Goal: Task Accomplishment & Management: Use online tool/utility

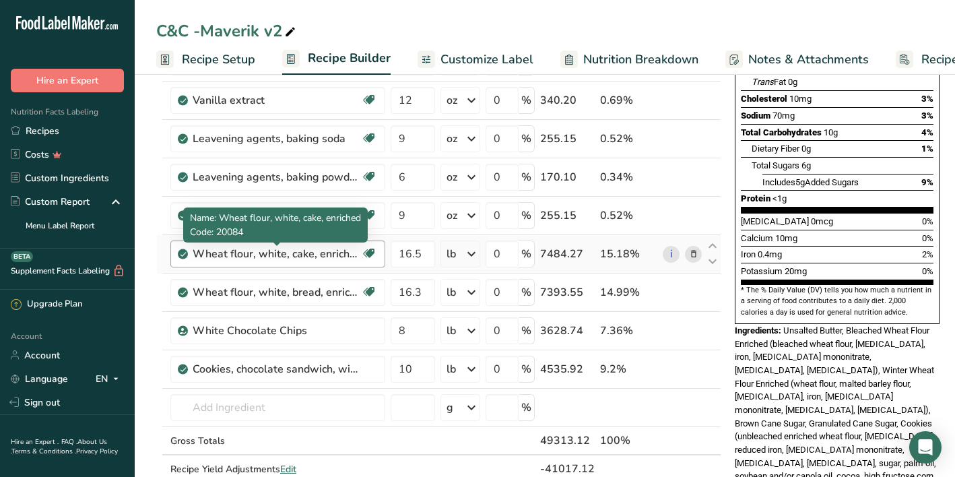
click at [295, 257] on div "Wheat flour, white, cake, enriched" at bounding box center [277, 254] width 168 height 16
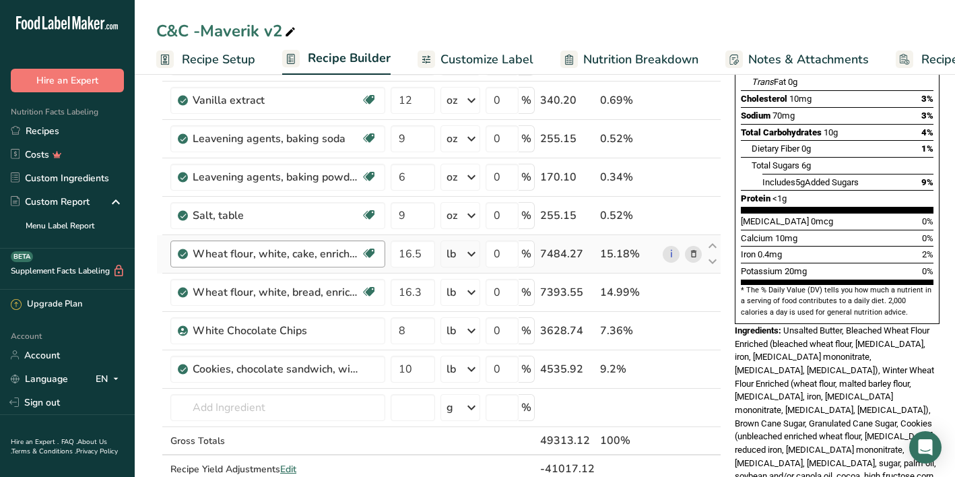
click at [295, 257] on div "Wheat flour, white, cake, enriched" at bounding box center [277, 254] width 168 height 16
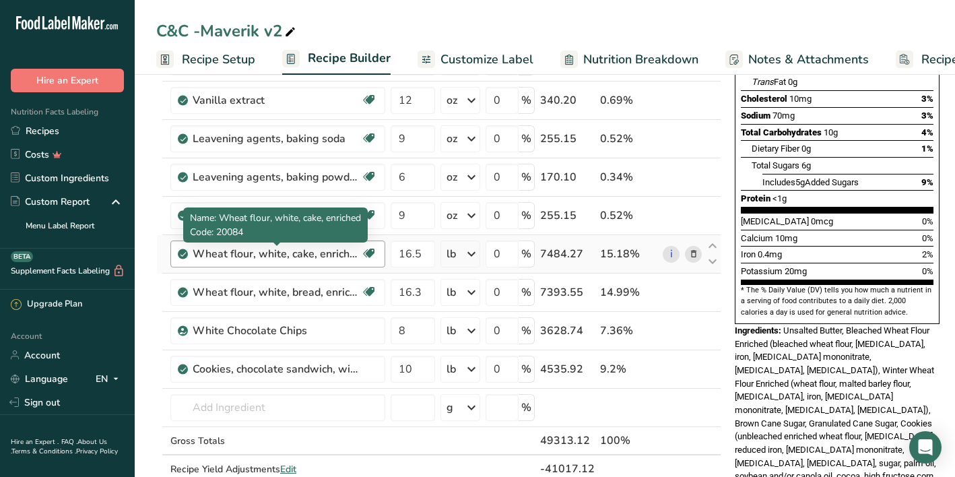
click at [295, 257] on div "Wheat flour, white, cake, enriched" at bounding box center [277, 254] width 168 height 16
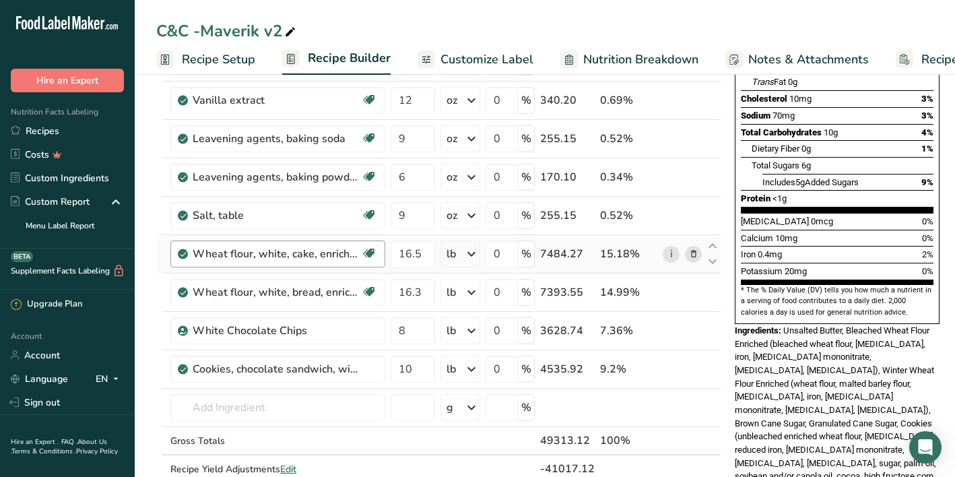
click at [295, 257] on div "Wheat flour, white, cake, enriched" at bounding box center [277, 254] width 168 height 16
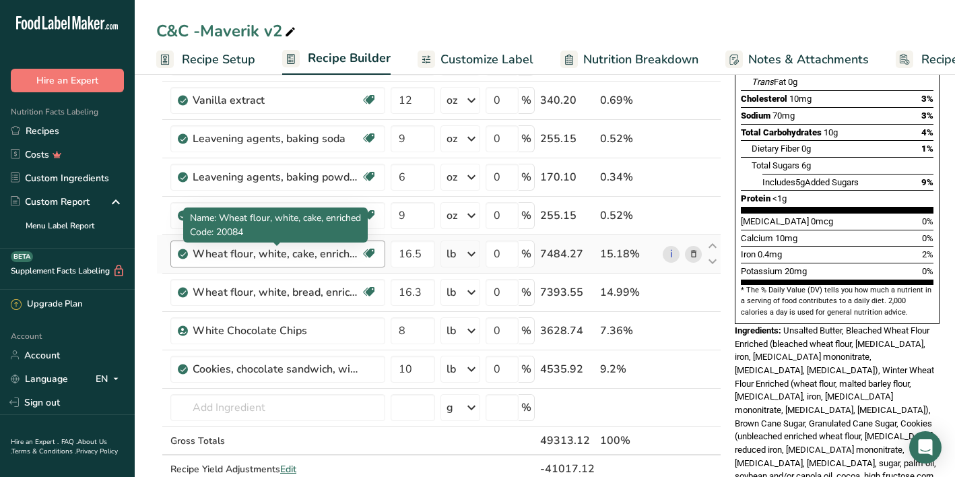
click at [295, 257] on div "Wheat flour, white, cake, enriched" at bounding box center [277, 254] width 168 height 16
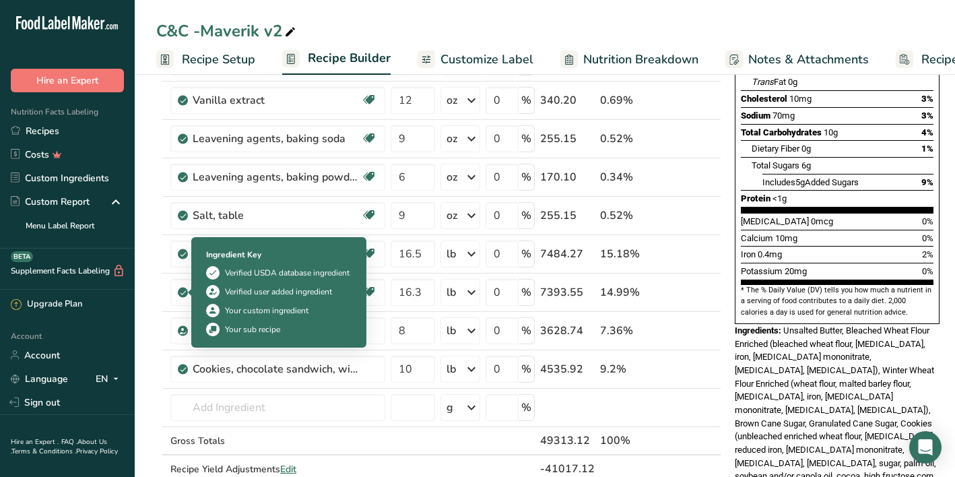
click at [146, 220] on section "Add Ingredients Manage Recipe Delete Recipe Duplicate Recipe Scale Recipe Save …" at bounding box center [545, 410] width 821 height 1174
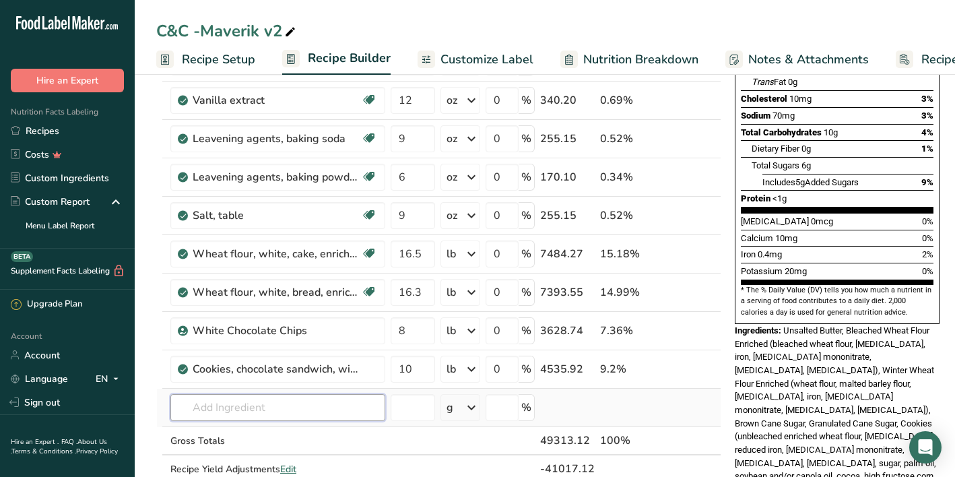
click at [268, 411] on input "text" at bounding box center [277, 407] width 215 height 27
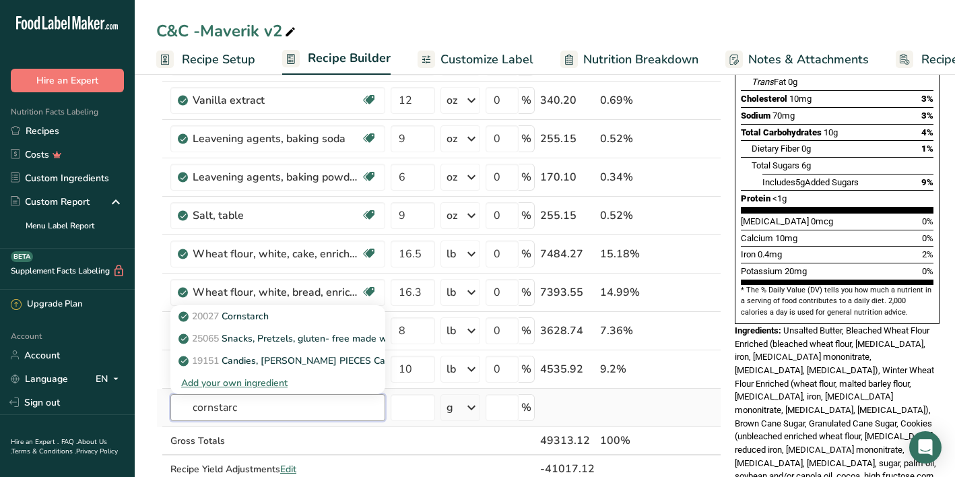
type input "cornstarch"
drag, startPoint x: 268, startPoint y: 411, endPoint x: 274, endPoint y: 318, distance: 93.2
click at [274, 318] on div "20027 [GEOGRAPHIC_DATA]" at bounding box center [267, 316] width 172 height 14
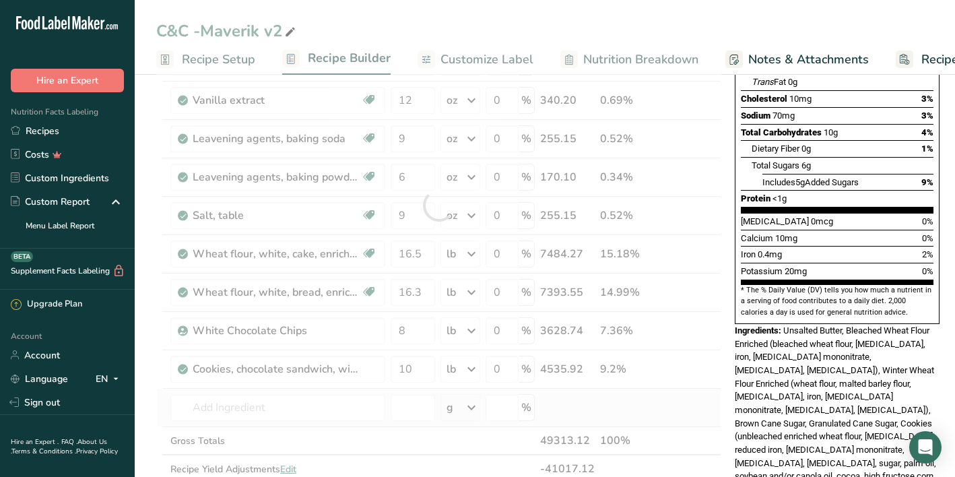
type input "Cornstarch"
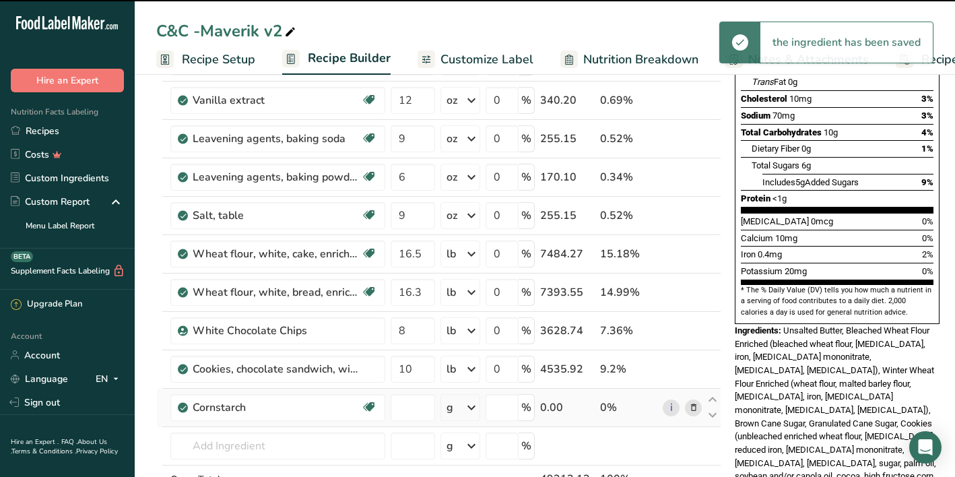
type input "0"
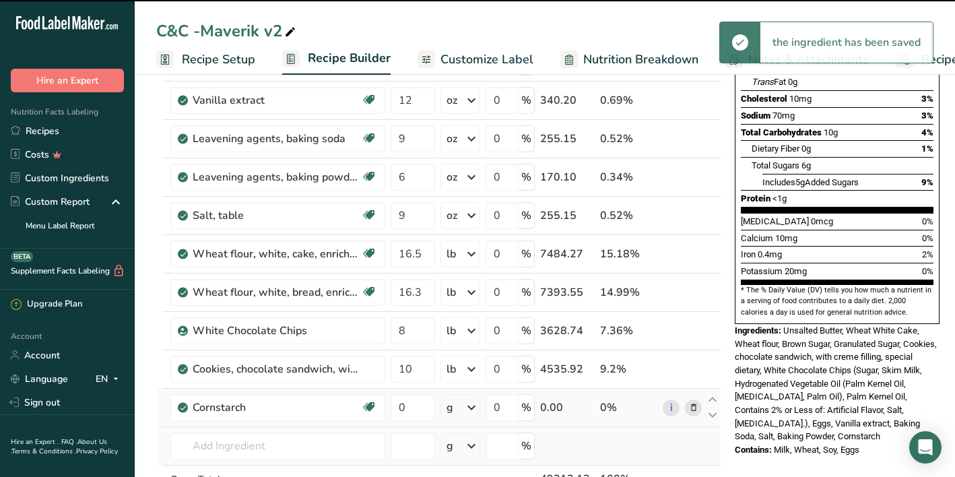
click at [460, 449] on div "g" at bounding box center [461, 446] width 40 height 27
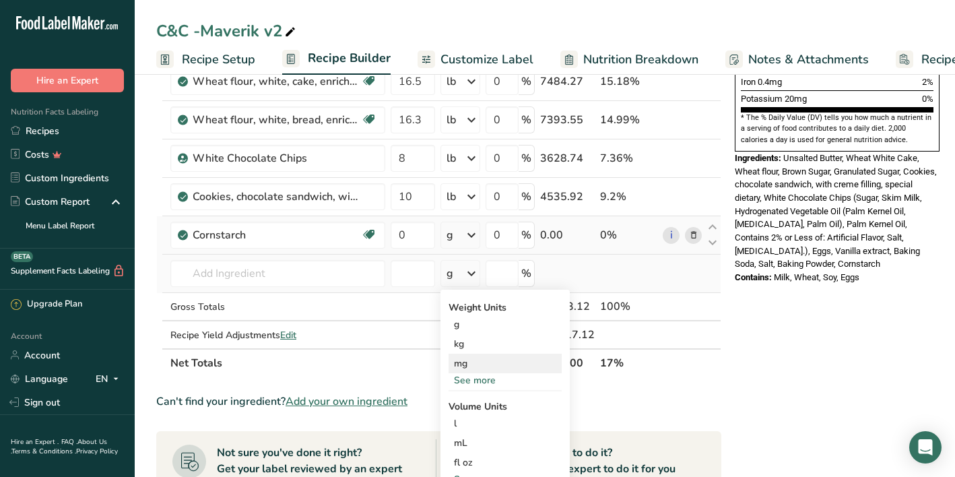
scroll to position [427, 0]
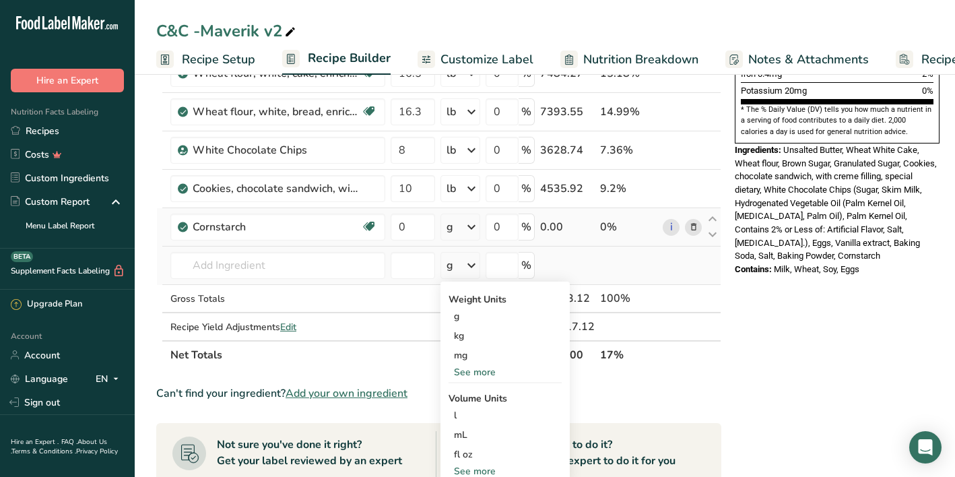
click at [492, 373] on div "See more" at bounding box center [505, 372] width 113 height 14
click at [475, 416] on div "oz" at bounding box center [505, 414] width 113 height 20
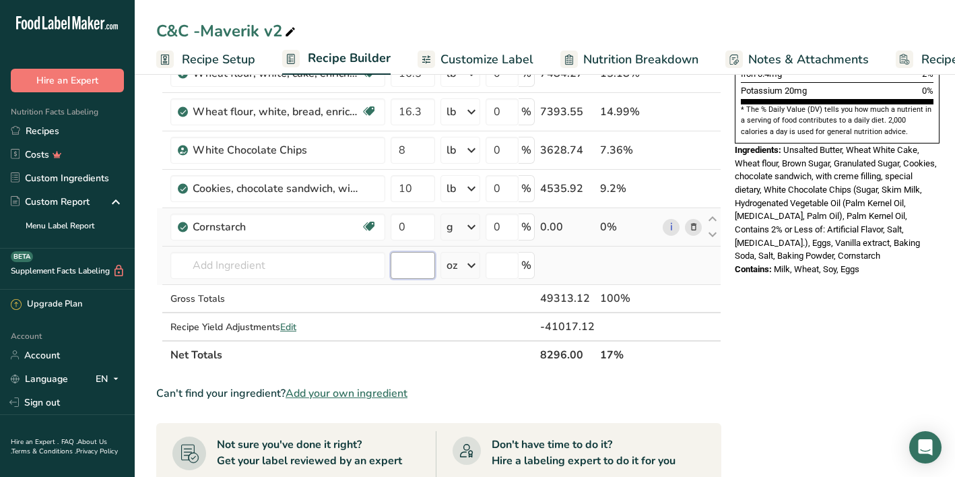
click at [422, 276] on input "number" at bounding box center [413, 265] width 44 height 27
type input "10"
click at [604, 267] on td at bounding box center [629, 266] width 63 height 38
click at [412, 234] on input "0" at bounding box center [413, 227] width 44 height 27
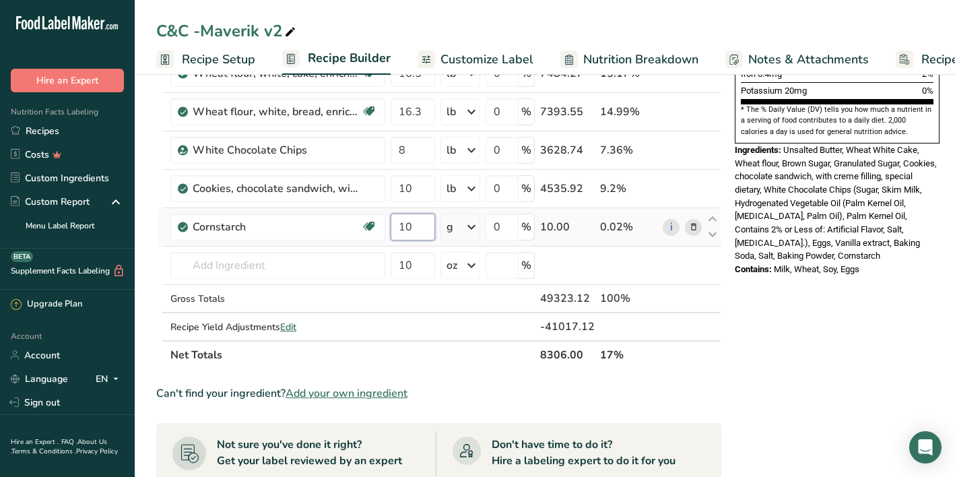
type input "10"
click at [462, 230] on div "Ingredient * Amount * Unit * Waste * .a-a{fill:#347362;}.b-a{fill:#fff;} Grams …" at bounding box center [438, 43] width 565 height 651
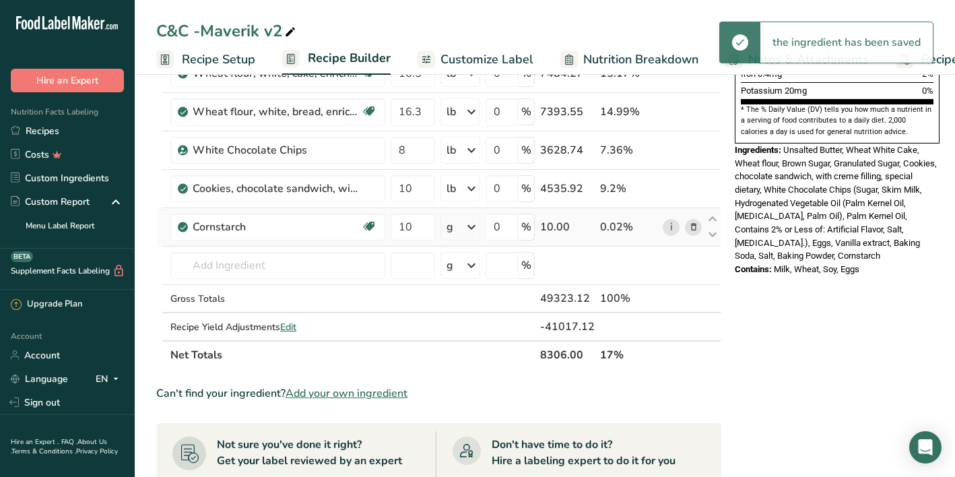
click at [469, 226] on icon at bounding box center [472, 227] width 16 height 24
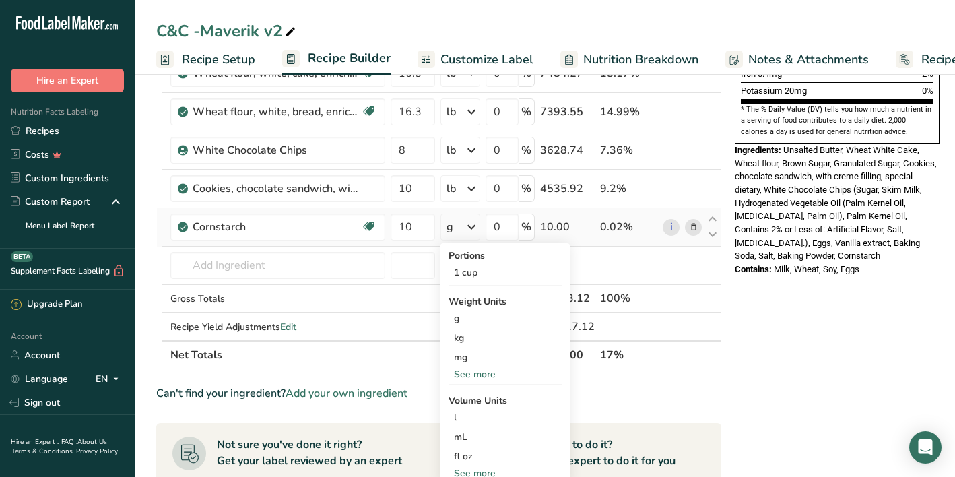
click at [468, 376] on div "See more" at bounding box center [505, 374] width 113 height 14
click at [468, 414] on div "oz" at bounding box center [505, 416] width 113 height 20
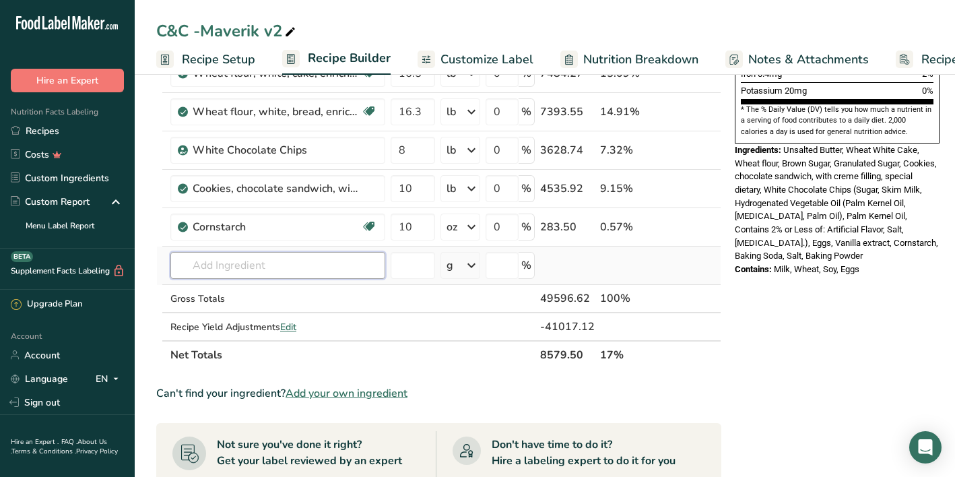
click at [274, 262] on input "text" at bounding box center [277, 265] width 215 height 27
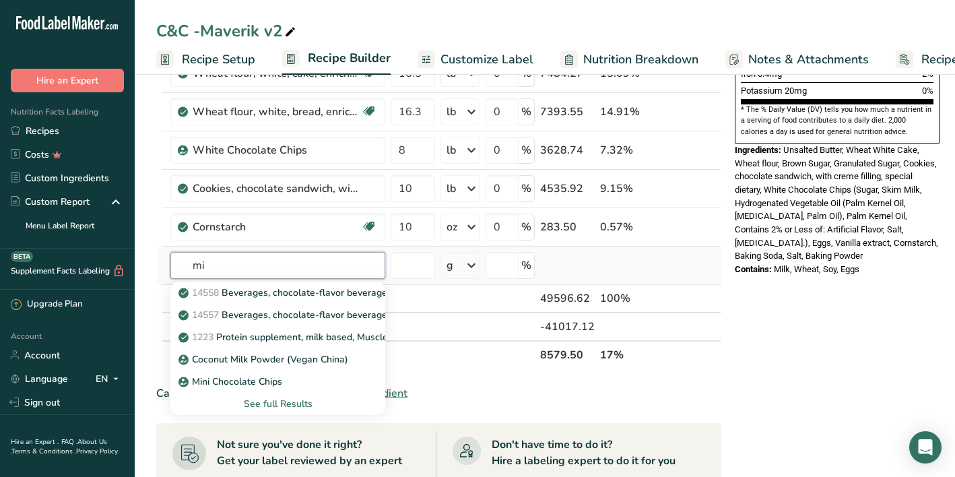
type input "m"
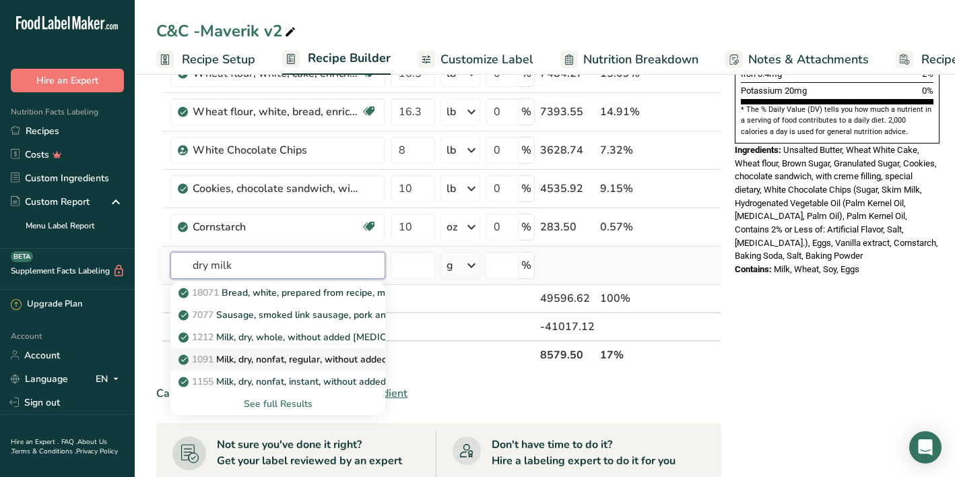
type input "dry milk"
click at [280, 357] on p "1091 Milk, dry, nonfat, regular, without added vitamin A and [MEDICAL_DATA]" at bounding box center [356, 359] width 350 height 14
type input "Milk, dry, nonfat, regular, without added vitamin A and [MEDICAL_DATA]"
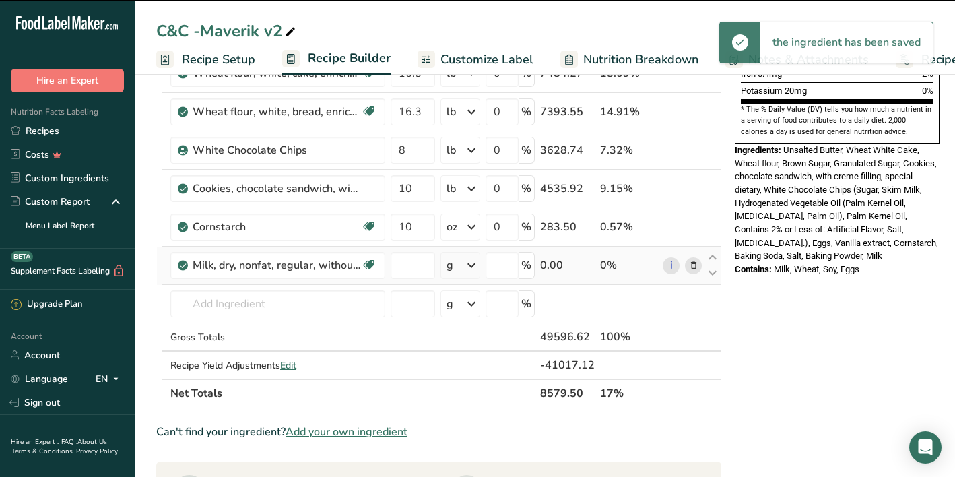
type input "0"
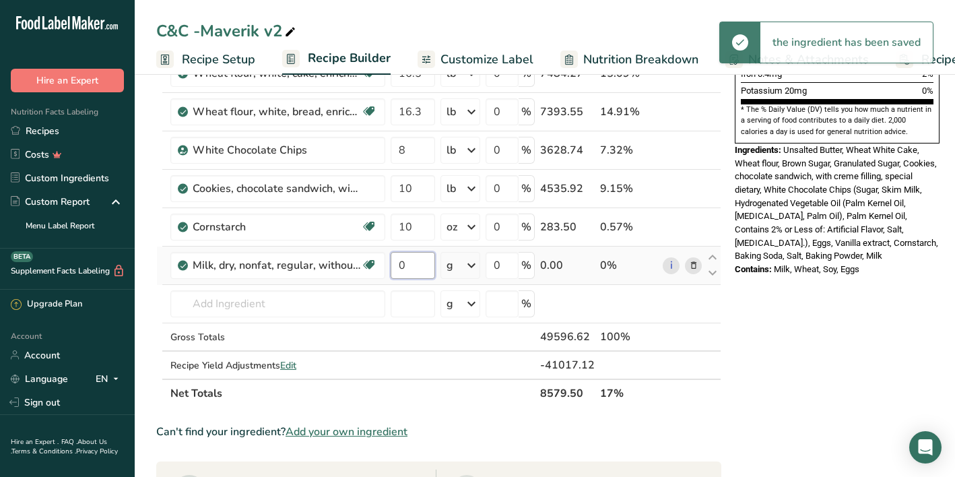
click at [416, 272] on input "0" at bounding box center [413, 265] width 44 height 27
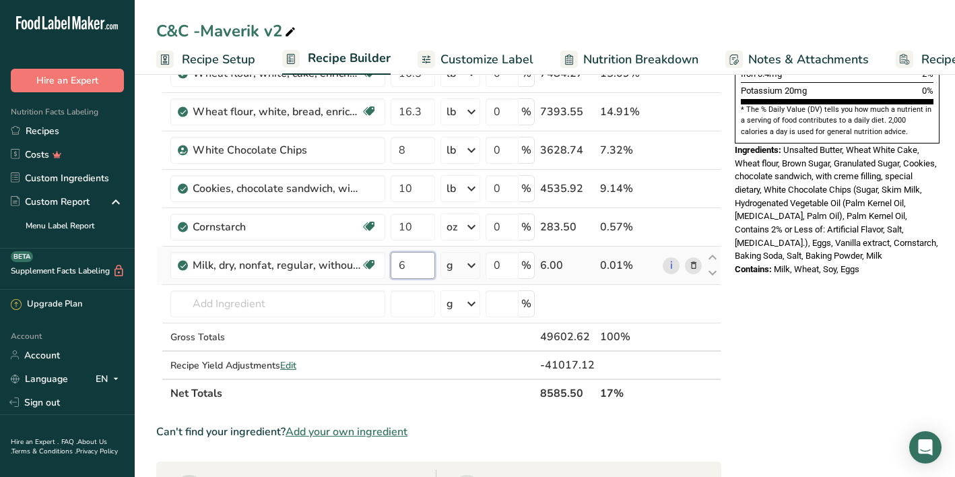
type input "6"
click at [464, 268] on div "Ingredient * Amount * Unit * Waste * .a-a{fill:#347362;}.b-a{fill:#fff;} Grams …" at bounding box center [438, 62] width 565 height 689
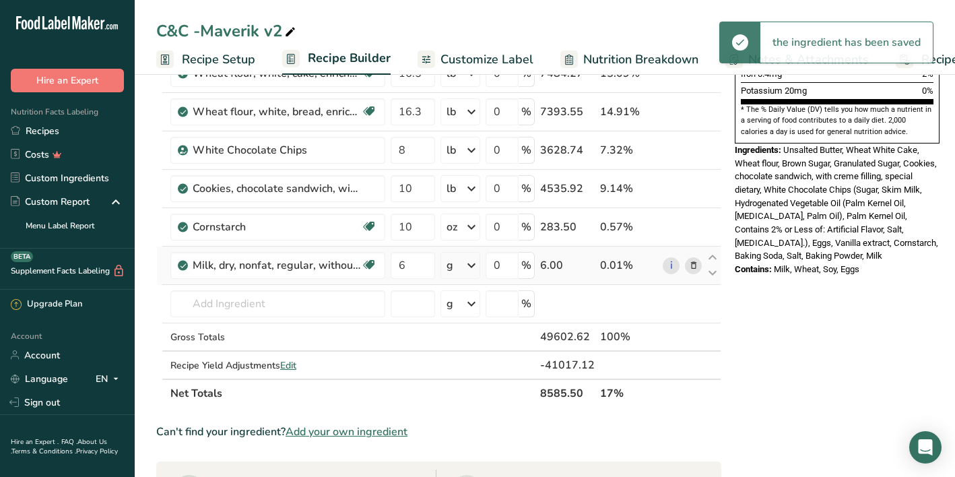
click at [471, 267] on icon at bounding box center [472, 265] width 16 height 24
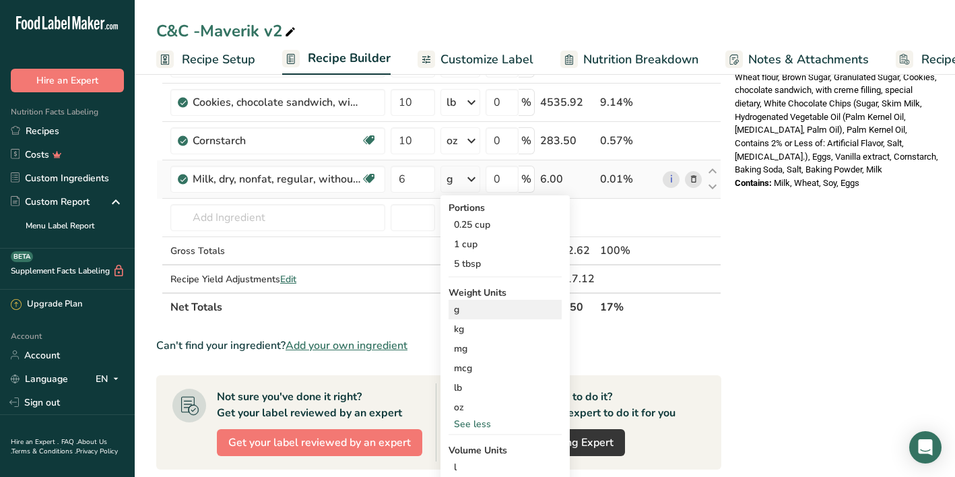
scroll to position [518, 0]
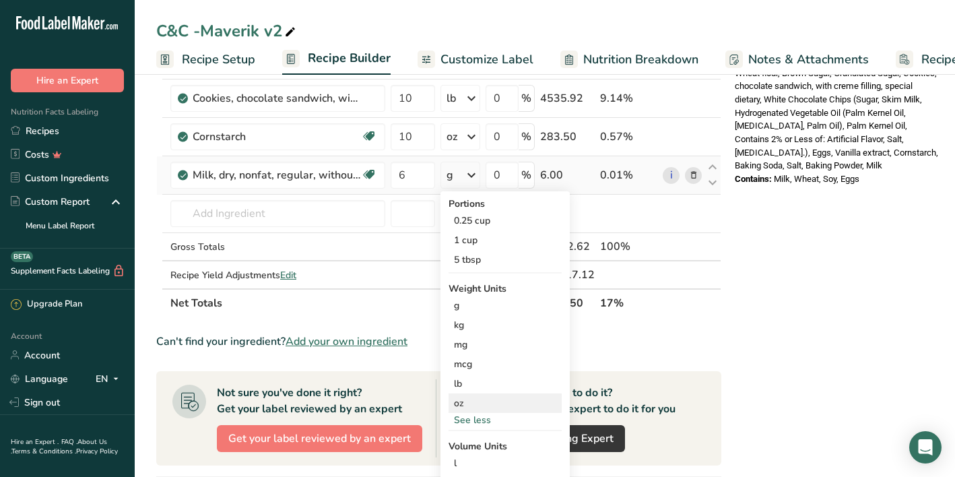
click at [470, 405] on div "oz" at bounding box center [505, 404] width 113 height 20
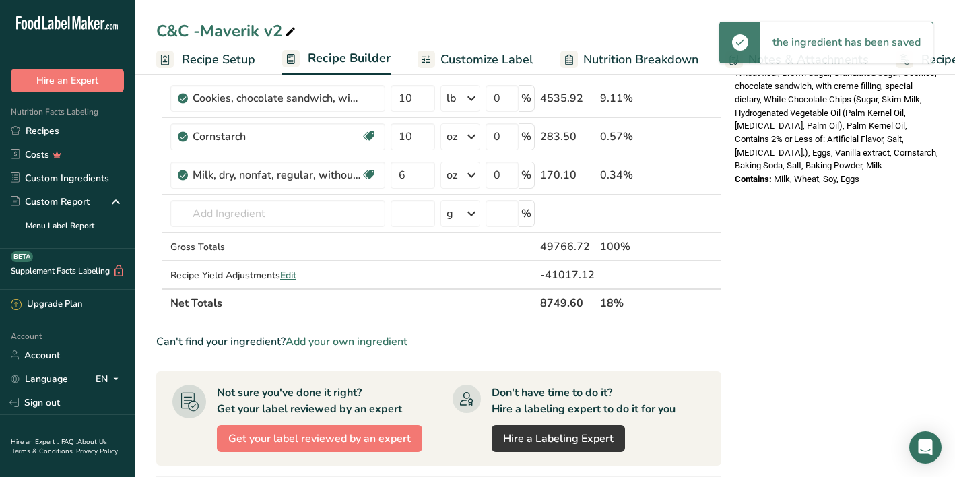
click at [821, 216] on div "* This label's values have been manually overridden Nutrition Facts 10 Servings…" at bounding box center [838, 178] width 216 height 1208
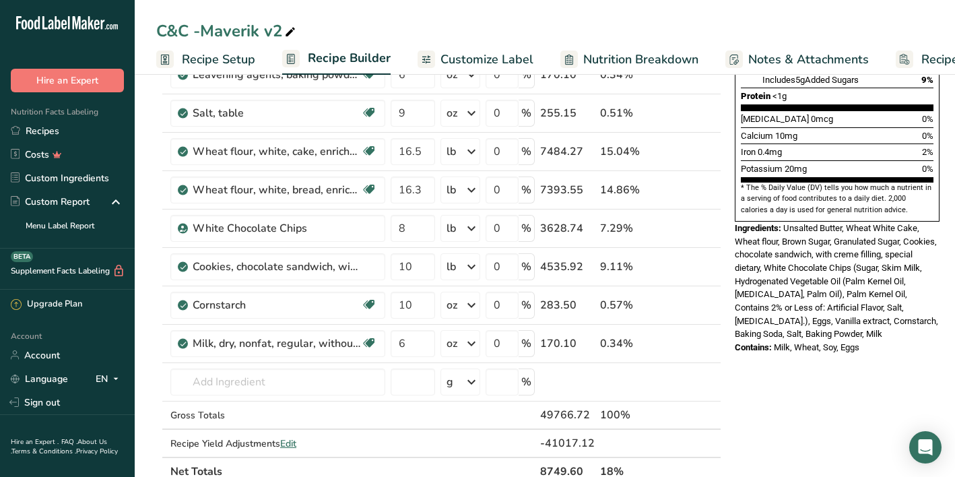
scroll to position [349, 0]
click at [695, 152] on icon at bounding box center [693, 152] width 9 height 14
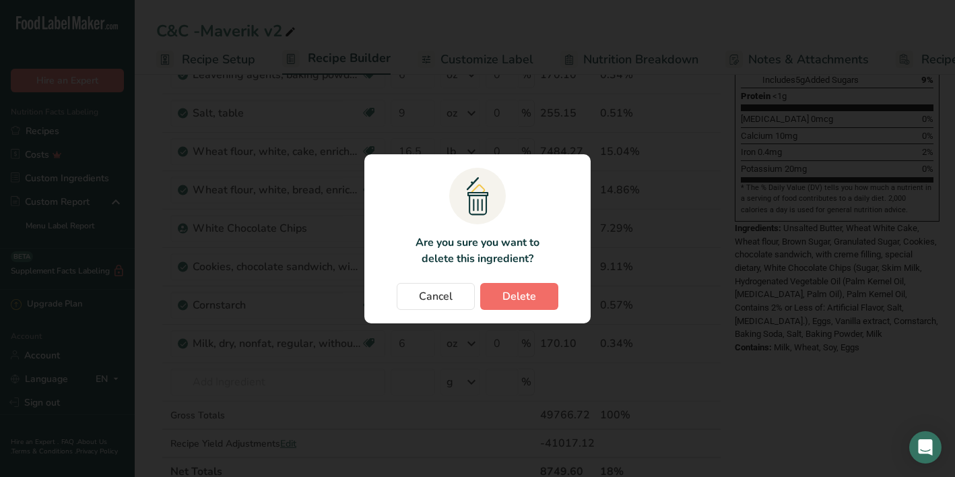
click at [508, 299] on span "Delete" at bounding box center [520, 296] width 34 height 16
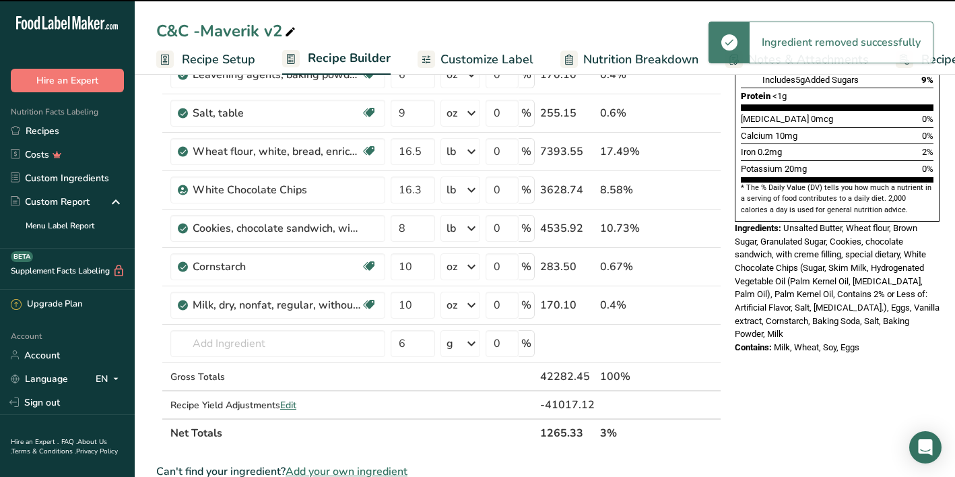
type input "16.3"
type input "8"
type input "10"
type input "6"
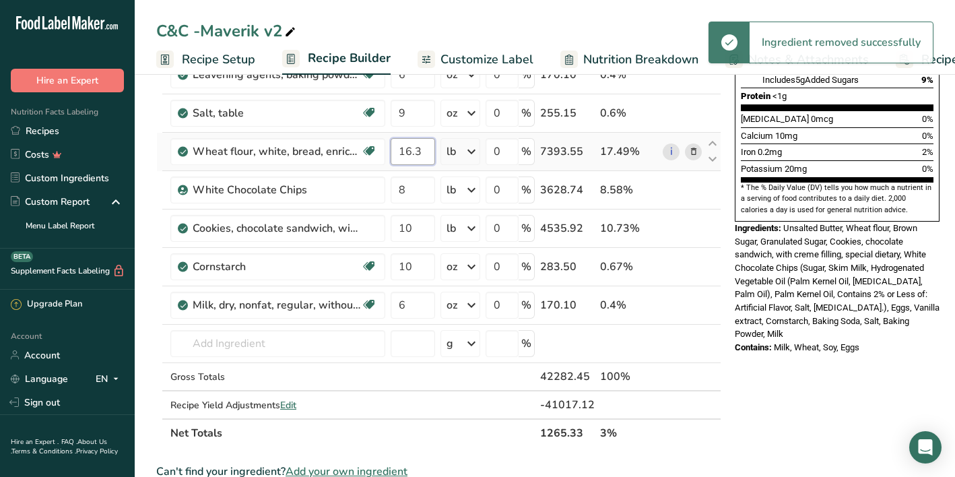
click at [417, 151] on input "16.3" at bounding box center [413, 151] width 44 height 27
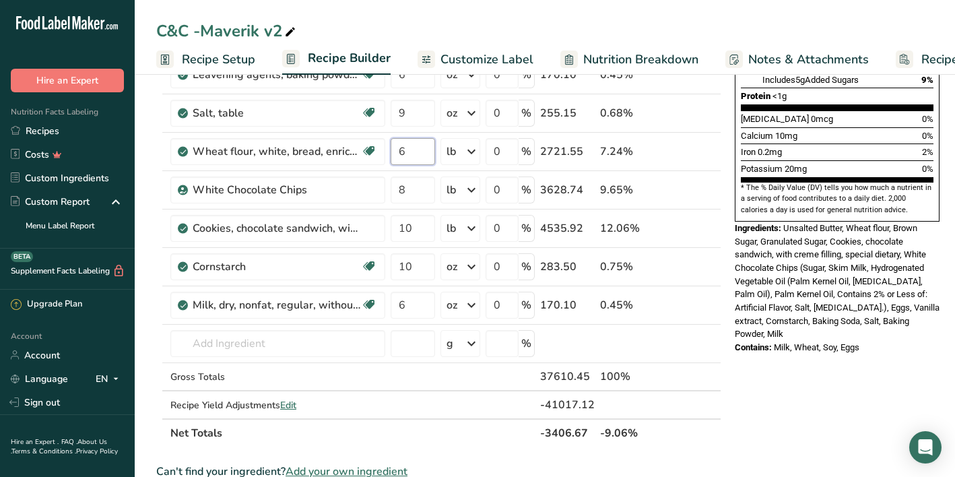
type input "6"
click at [758, 318] on div "* This label's values have been manually overridden Nutrition Facts 10 Servings…" at bounding box center [838, 328] width 216 height 1170
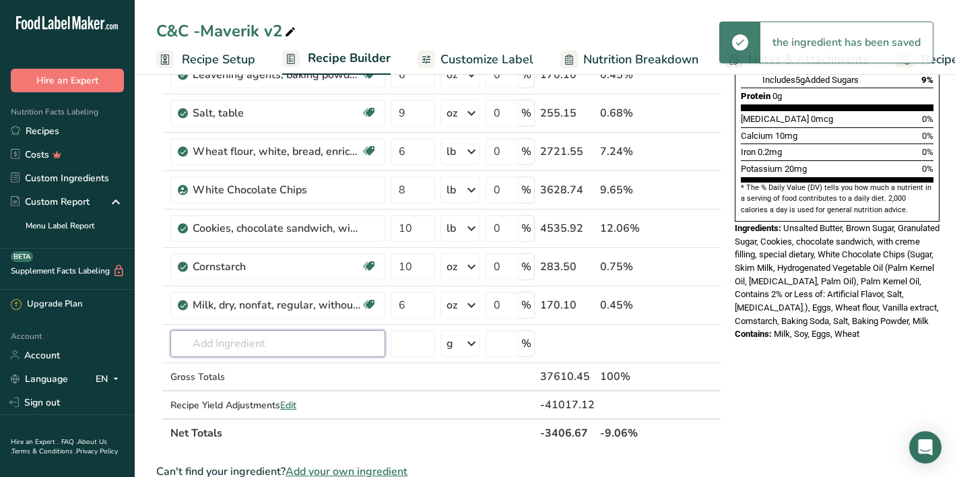
click at [242, 346] on input "text" at bounding box center [277, 343] width 215 height 27
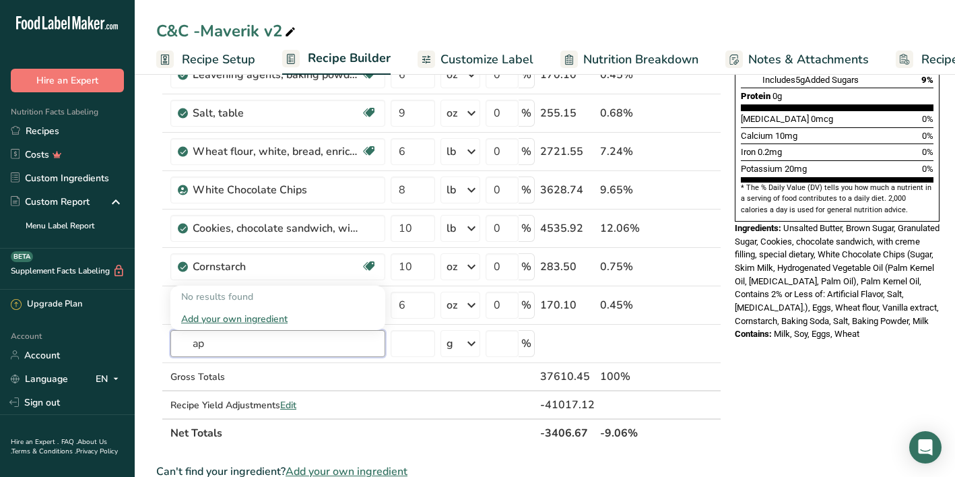
type input "a"
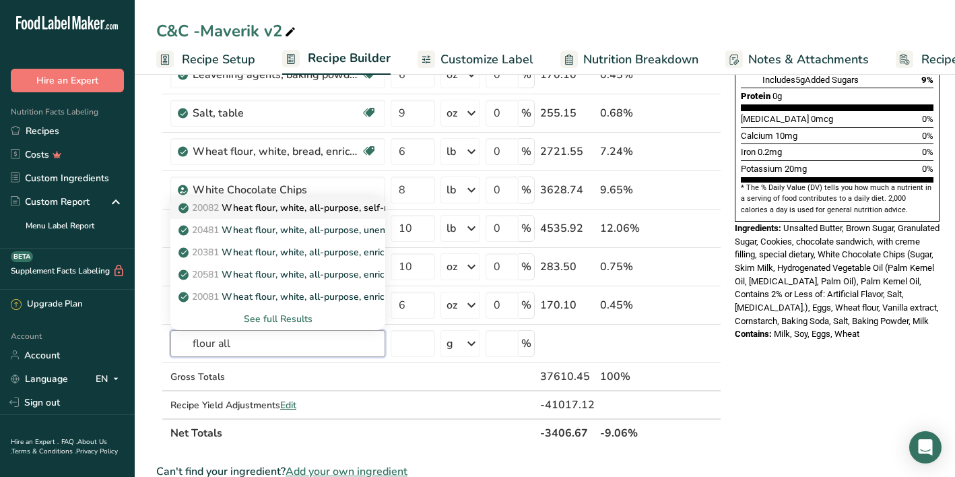
type input "flour all"
click at [309, 211] on p "20082 Wheat flour, white, all-purpose, self-rising, enriched" at bounding box center [315, 208] width 268 height 14
type input "Wheat flour, white, all-purpose, self-rising, enriched"
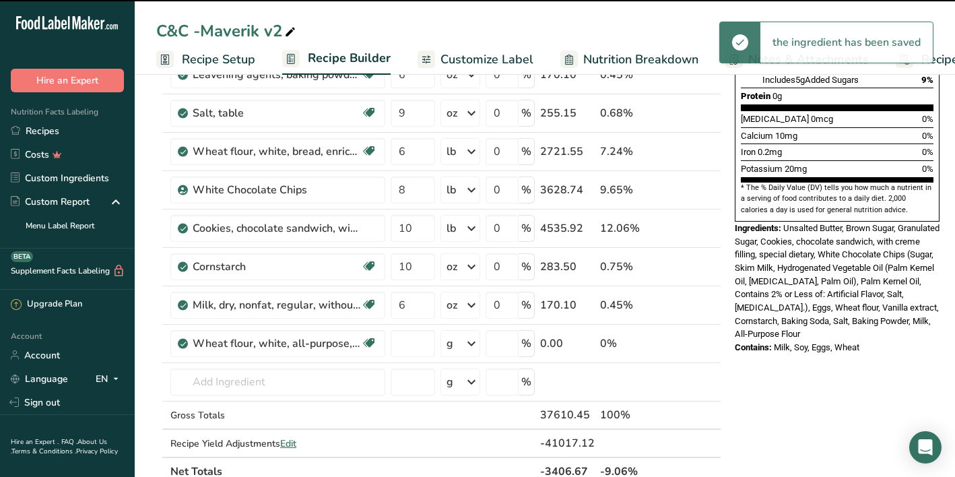
type input "0"
click at [344, 344] on div "Wheat flour, white, all-purpose, self-rising, enriched" at bounding box center [277, 344] width 168 height 16
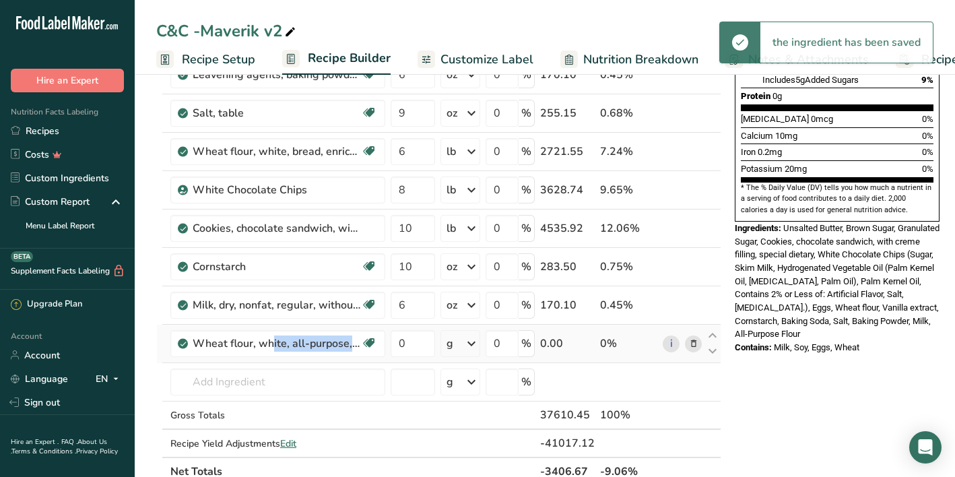
click at [692, 344] on icon at bounding box center [693, 344] width 9 height 14
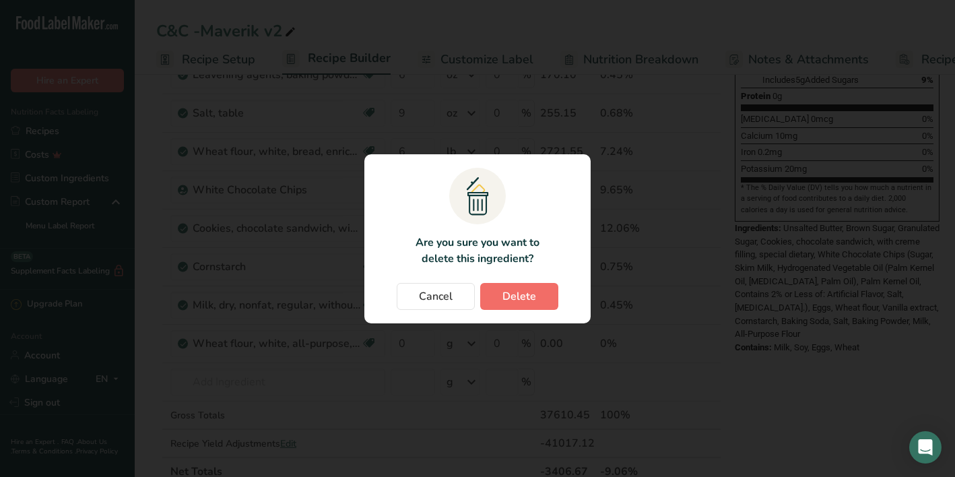
click at [512, 307] on button "Delete" at bounding box center [519, 296] width 78 height 27
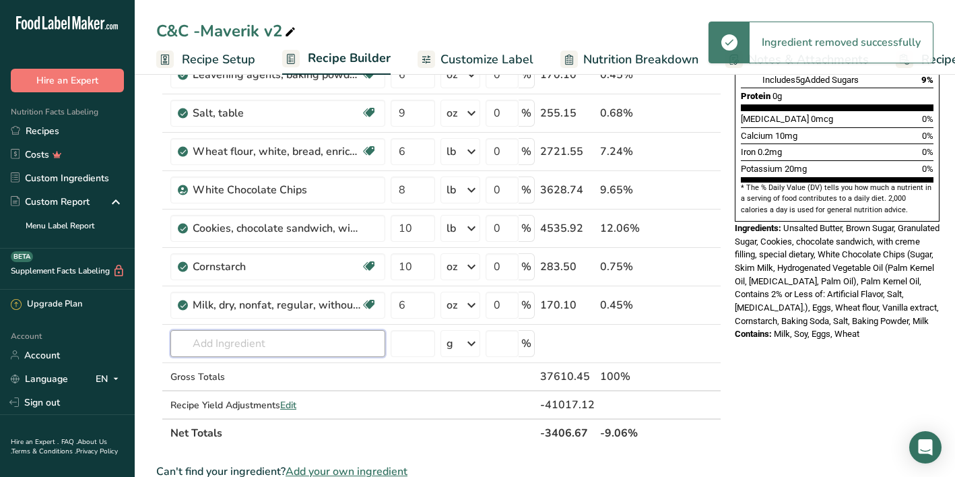
click at [261, 343] on input "text" at bounding box center [277, 343] width 215 height 27
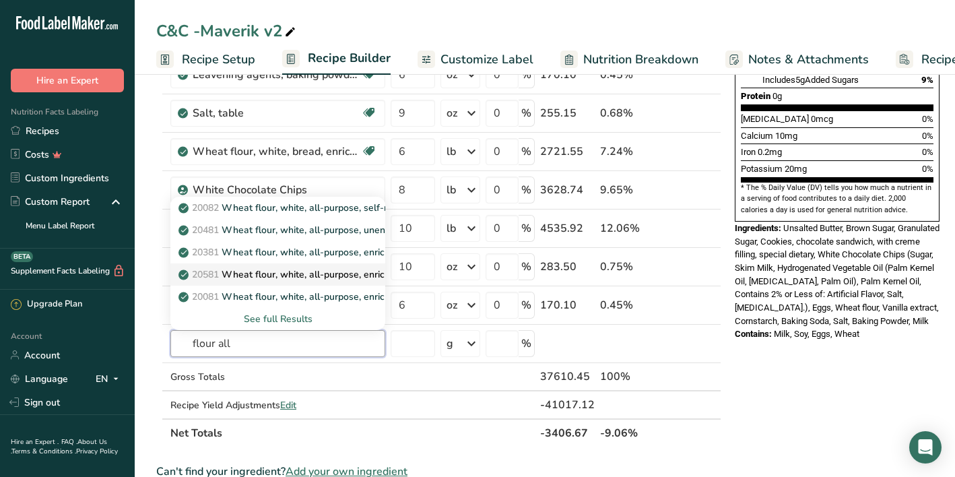
scroll to position [363, 0]
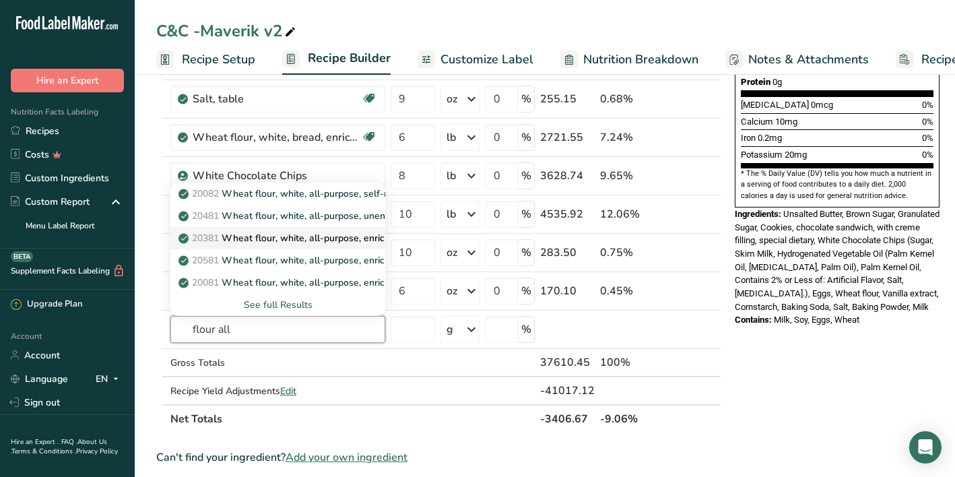
type input "flour all"
click at [330, 237] on p "20381 Wheat flour, white, all-purpose, enriched, calcium-fortified" at bounding box center [328, 238] width 295 height 14
type input "Wheat flour, white, all-purpose, enriched, calcium-fortified"
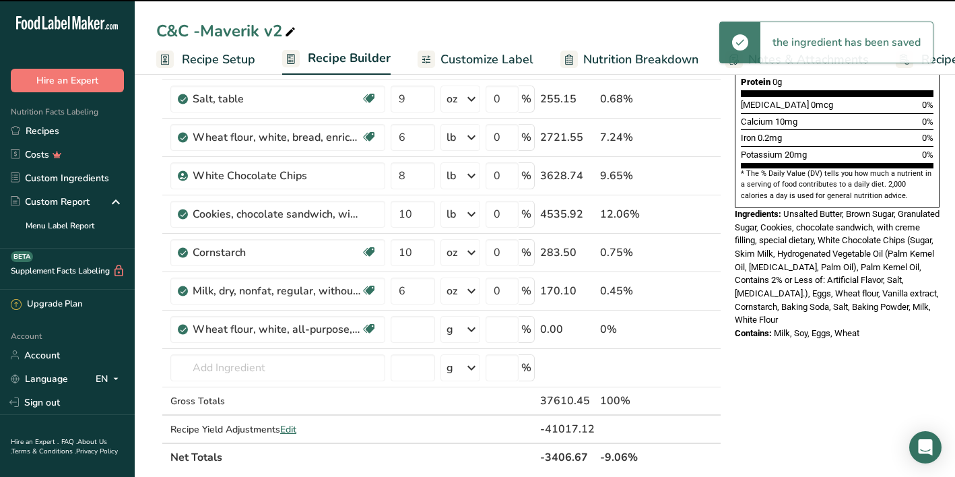
type input "0"
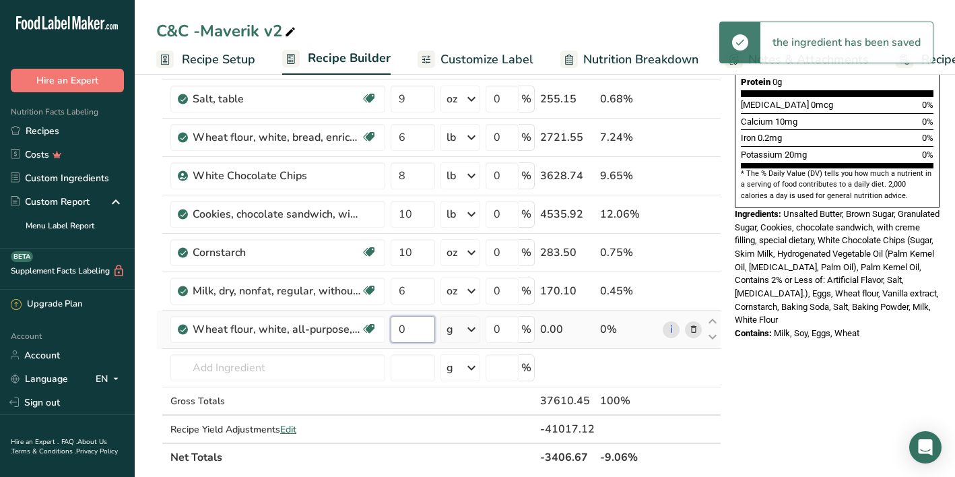
click at [421, 328] on input "0" at bounding box center [413, 329] width 44 height 27
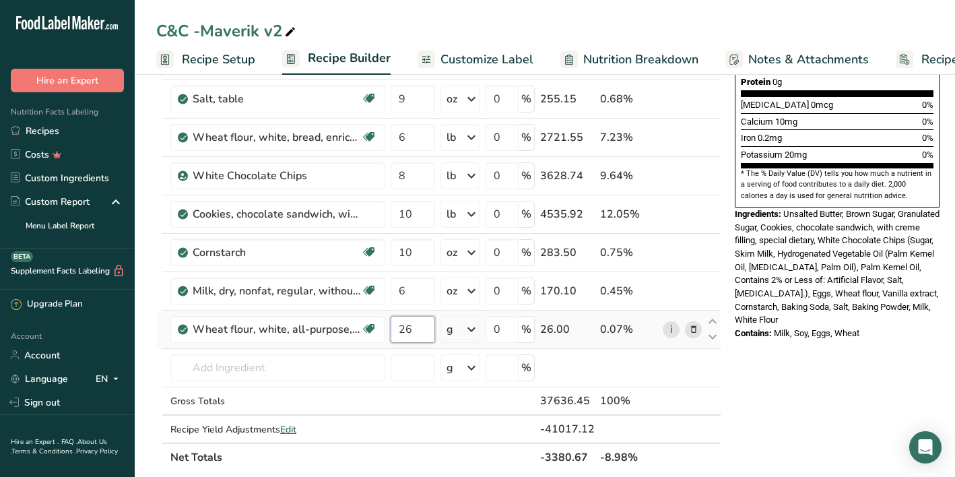
type input "26"
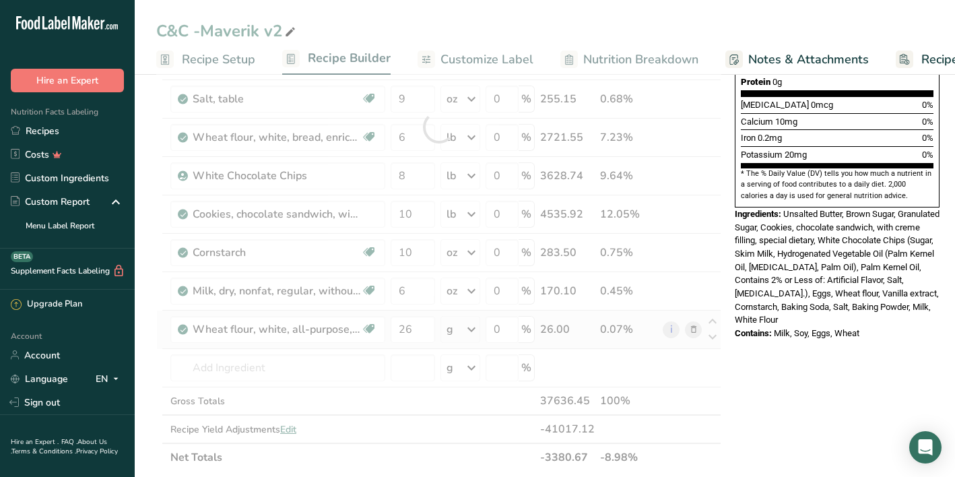
click at [462, 333] on div "Ingredient * Amount * Unit * Waste * .a-a{fill:#347362;}.b-a{fill:#fff;} Grams …" at bounding box center [438, 126] width 565 height 689
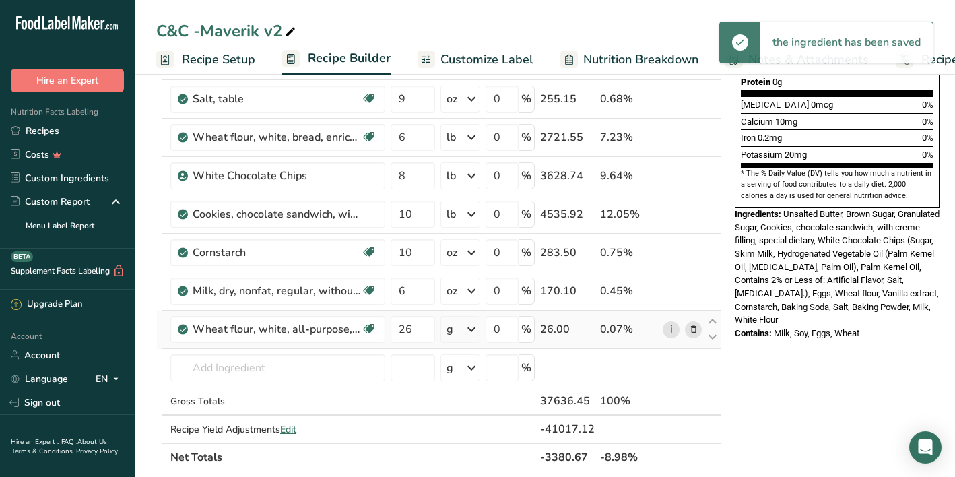
click at [469, 332] on icon at bounding box center [472, 329] width 16 height 24
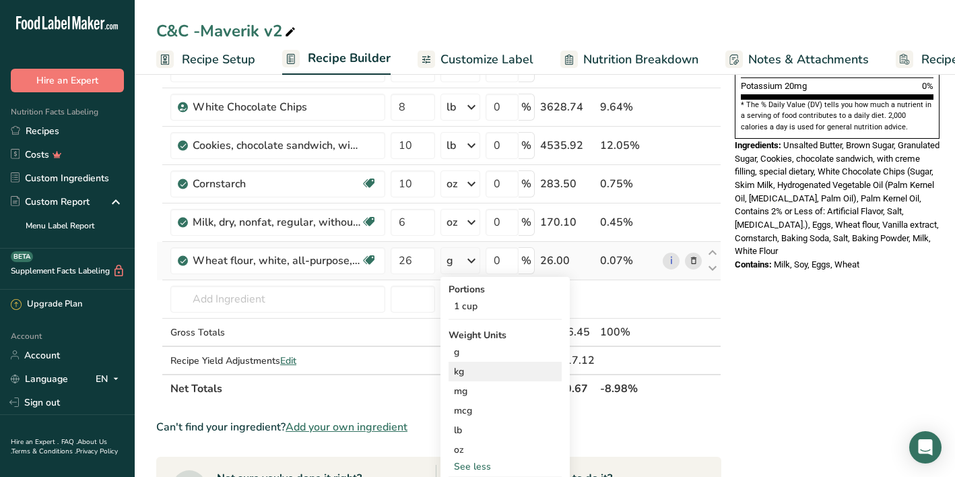
scroll to position [433, 0]
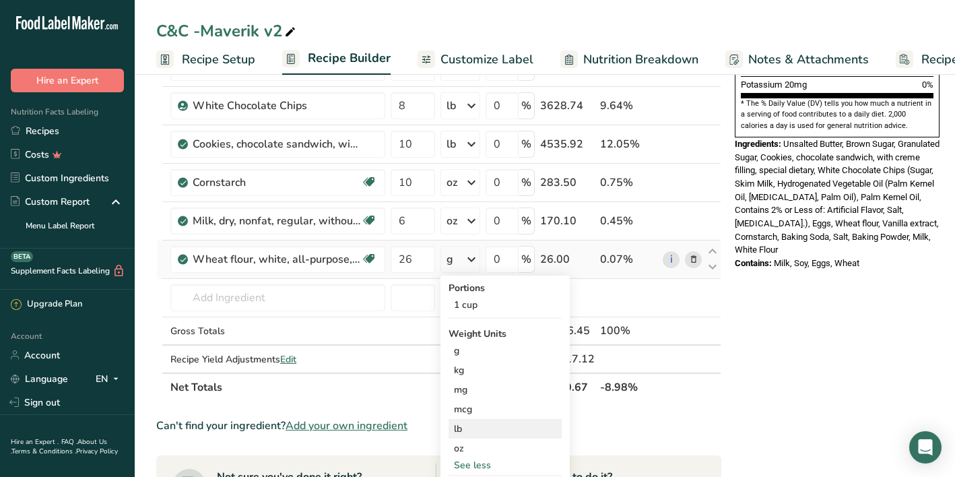
click at [471, 427] on div "lb" at bounding box center [505, 429] width 113 height 20
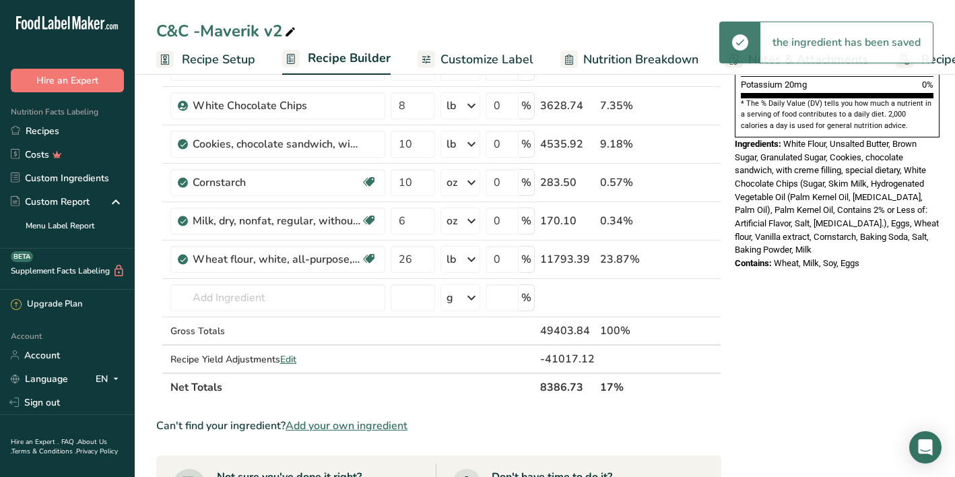
click at [846, 262] on div "* This label's values have been manually overridden Nutrition Facts 10 Servings…" at bounding box center [838, 262] width 216 height 1208
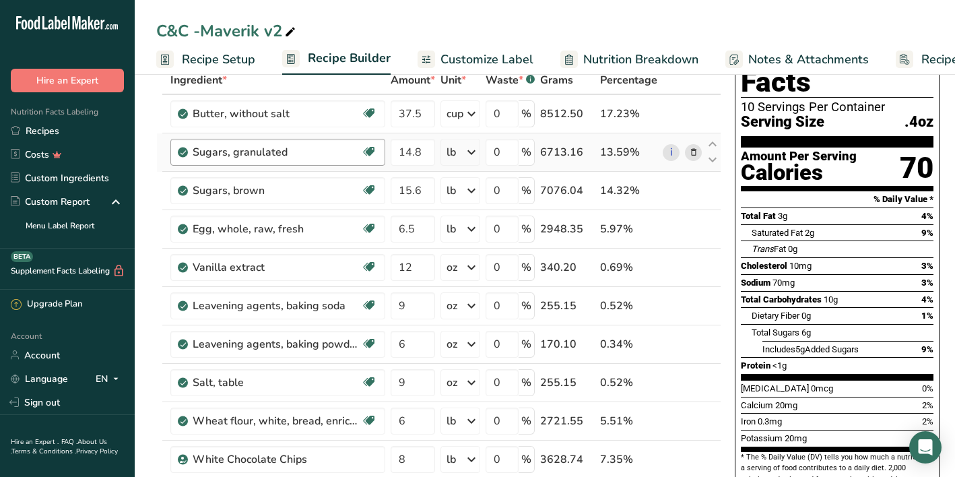
scroll to position [77, 0]
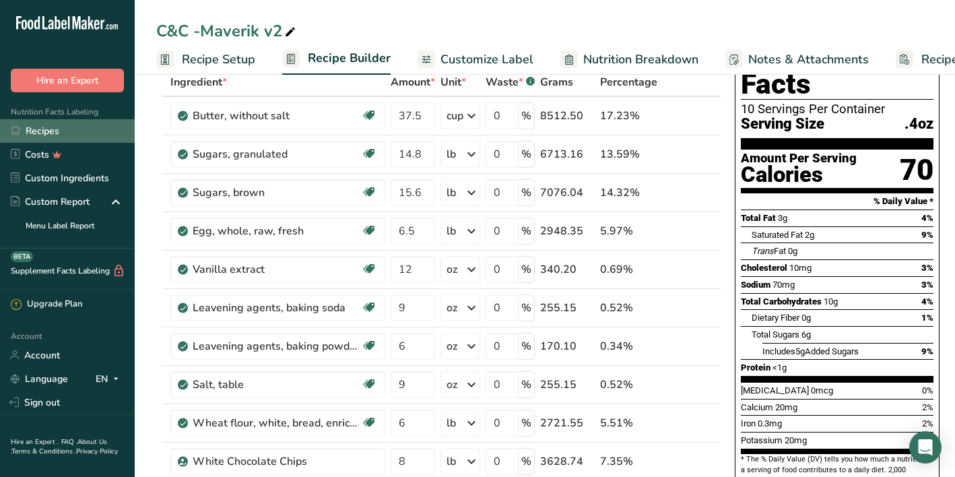
click at [46, 128] on link "Recipes" at bounding box center [67, 131] width 135 height 24
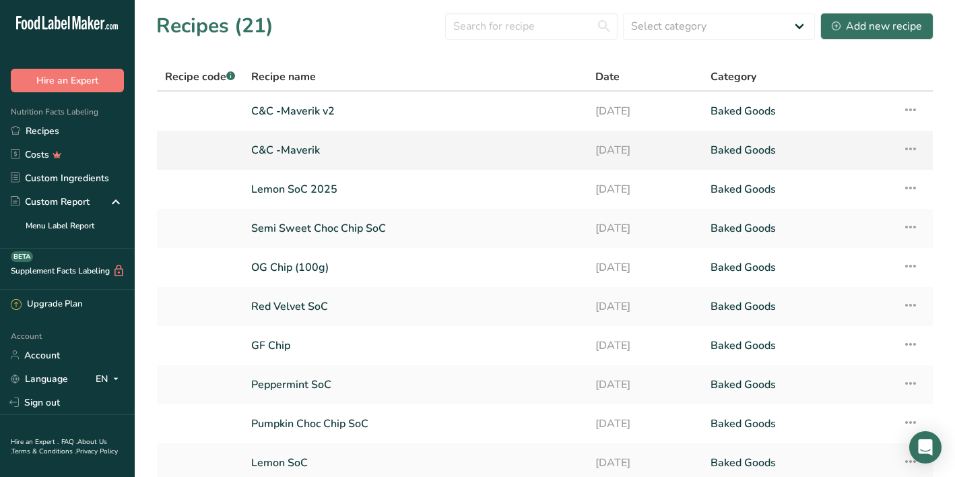
click at [447, 142] on link "C&C -Maverik" at bounding box center [415, 150] width 328 height 28
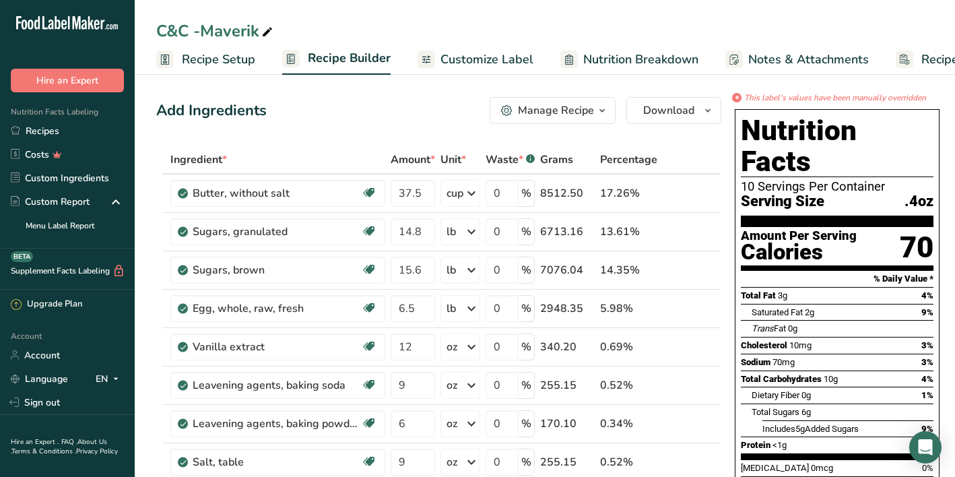
click at [478, 59] on span "Customize Label" at bounding box center [487, 60] width 93 height 18
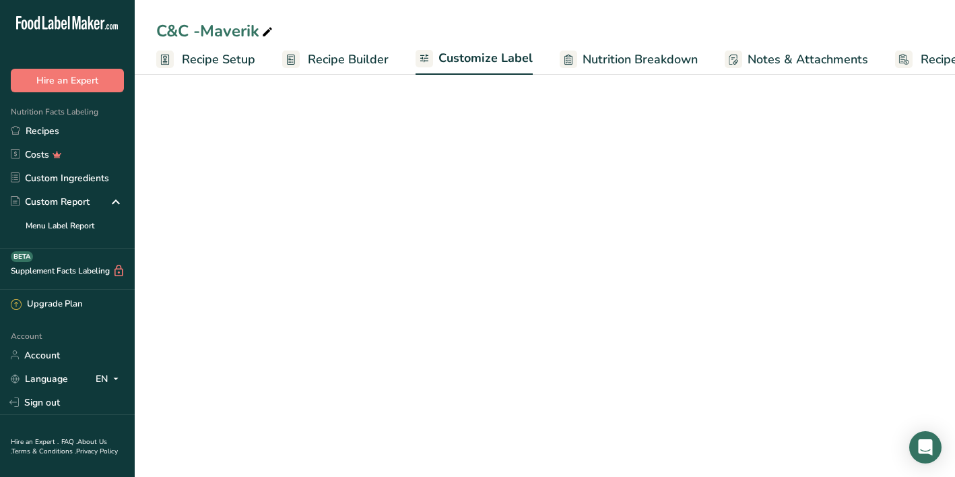
scroll to position [0, 82]
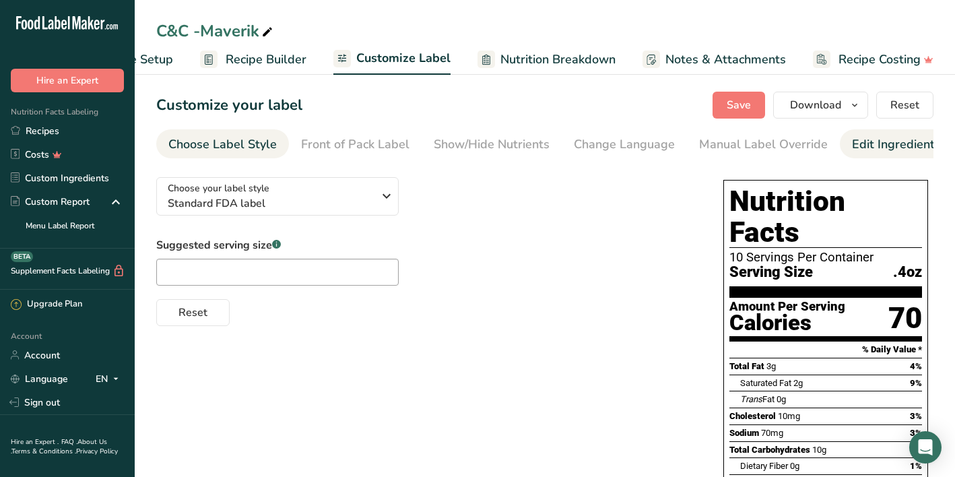
click at [864, 150] on div "Edit Ingredients/Allergens List" at bounding box center [937, 144] width 171 height 18
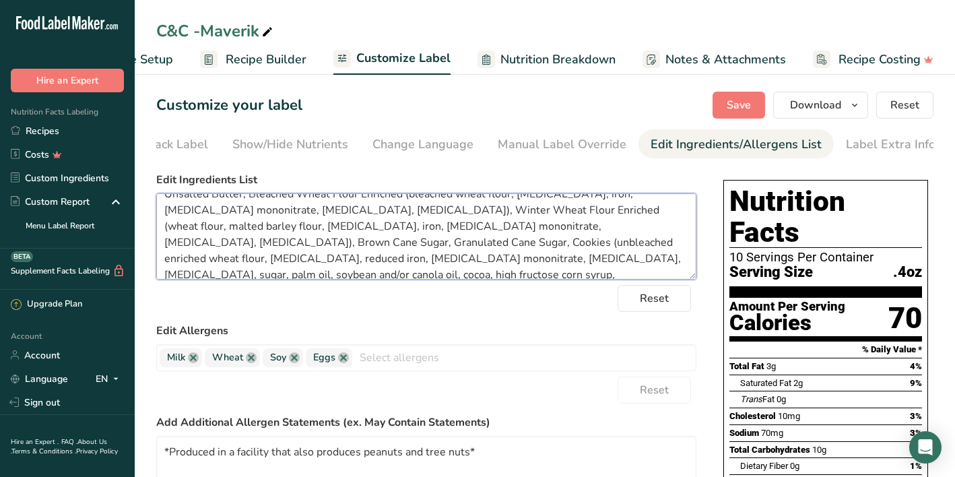
scroll to position [0, 0]
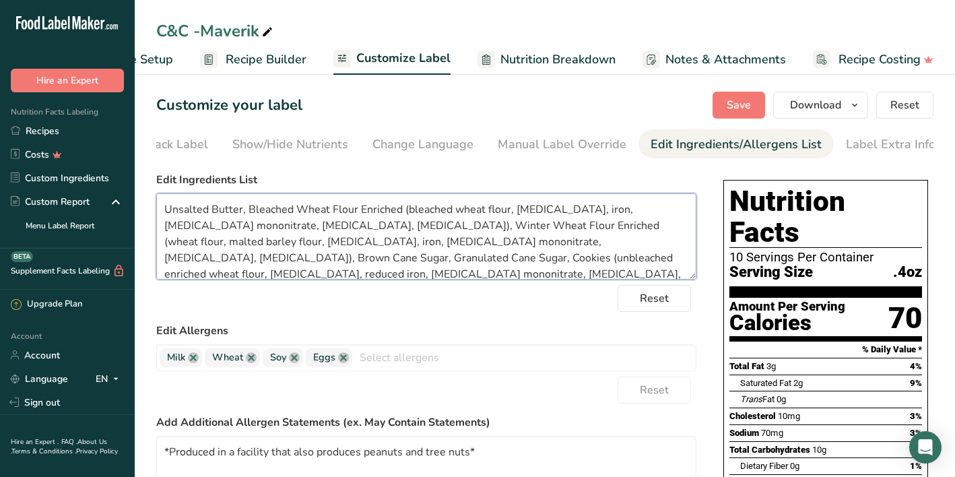
drag, startPoint x: 410, startPoint y: 273, endPoint x: 158, endPoint y: 187, distance: 265.5
click at [158, 187] on div "Edit Ingredients List Unsalted Butter, Bleached Wheat Flour Enriched (bleached …" at bounding box center [426, 226] width 540 height 108
